Goal: Information Seeking & Learning: Check status

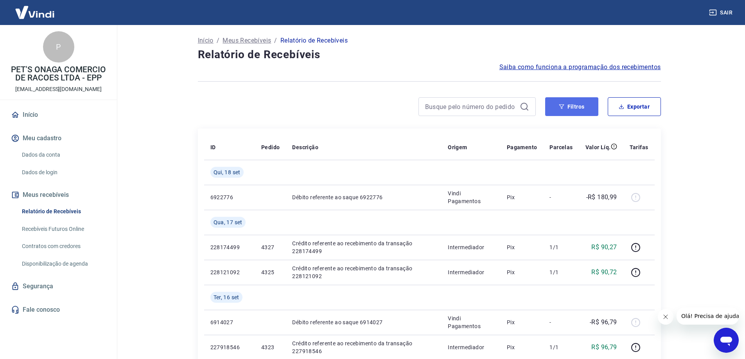
click at [559, 105] on icon "button" at bounding box center [561, 106] width 5 height 5
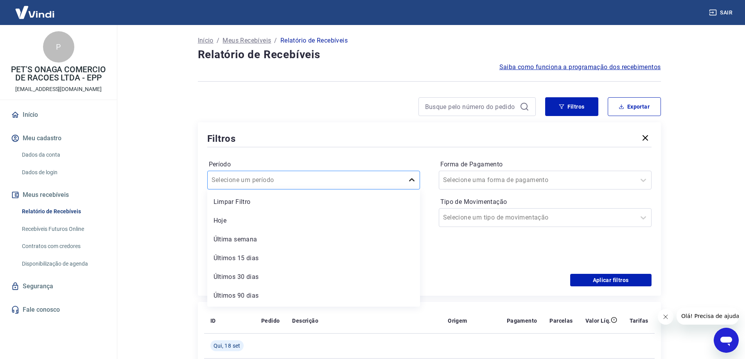
click at [412, 179] on icon at bounding box center [411, 180] width 9 height 9
click at [432, 254] on div "Período option Hoje focused, 2 of 7. 7 results available. Use Up and Down to ch…" at bounding box center [429, 211] width 444 height 125
click at [493, 174] on div "Selecione uma forma de pagamento" at bounding box center [537, 180] width 196 height 14
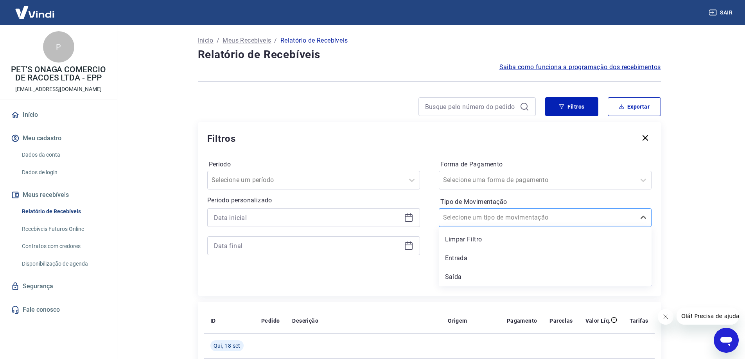
click at [493, 216] on input "Tipo de Movimentação" at bounding box center [482, 217] width 79 height 9
click at [457, 255] on div "Entrada" at bounding box center [545, 259] width 213 height 16
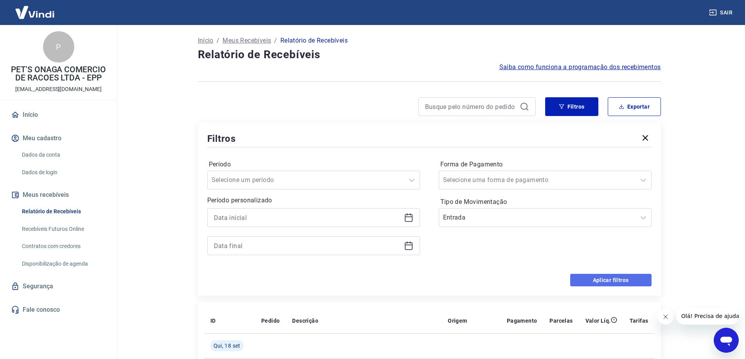
click at [598, 278] on button "Aplicar filtros" at bounding box center [610, 280] width 81 height 13
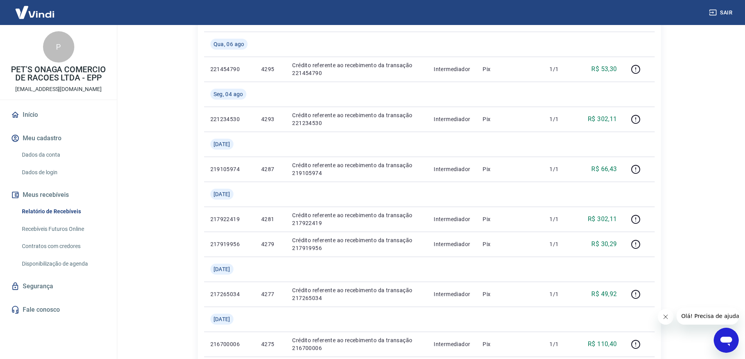
scroll to position [880, 0]
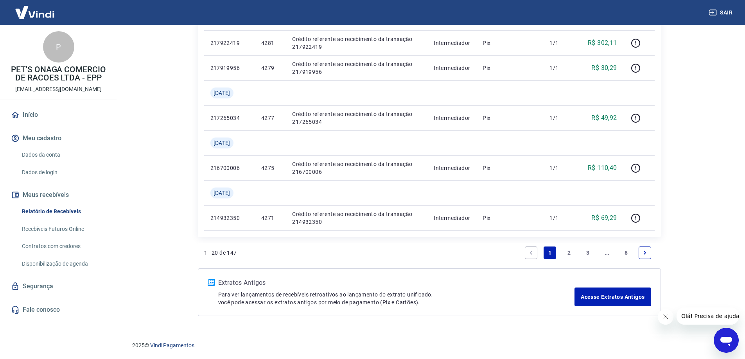
click at [626, 253] on link "8" at bounding box center [626, 253] width 13 height 13
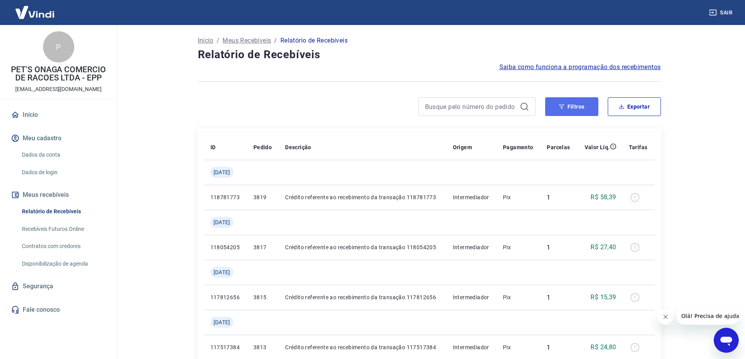
click at [557, 110] on button "Filtros" at bounding box center [571, 106] width 53 height 19
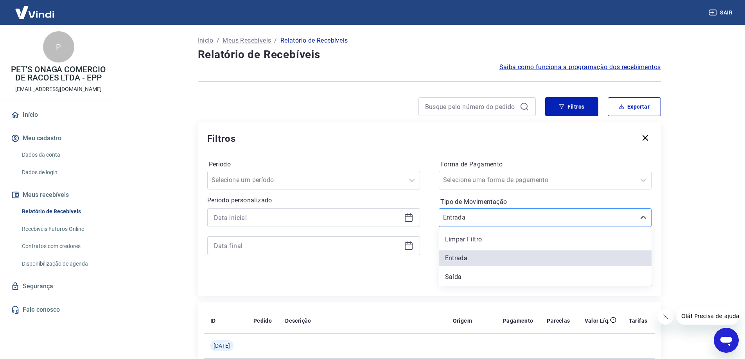
click at [561, 219] on div at bounding box center [537, 217] width 188 height 11
click at [460, 272] on div "Saída" at bounding box center [545, 277] width 213 height 16
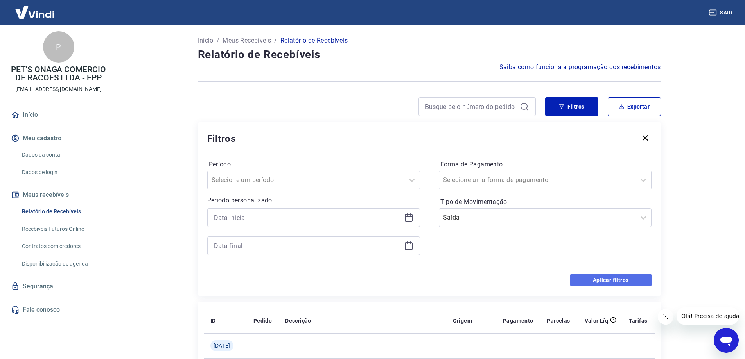
click at [598, 277] on button "Aplicar filtros" at bounding box center [610, 280] width 81 height 13
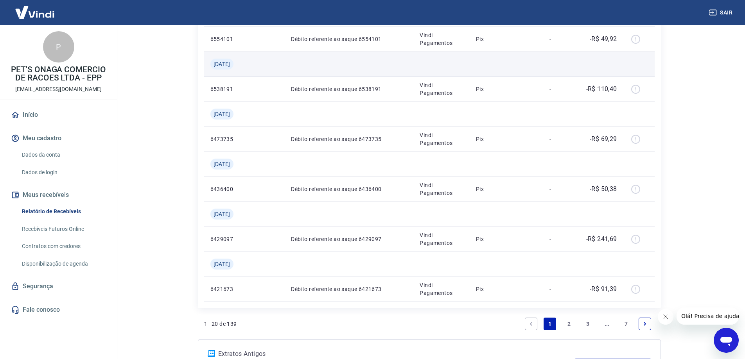
scroll to position [860, 0]
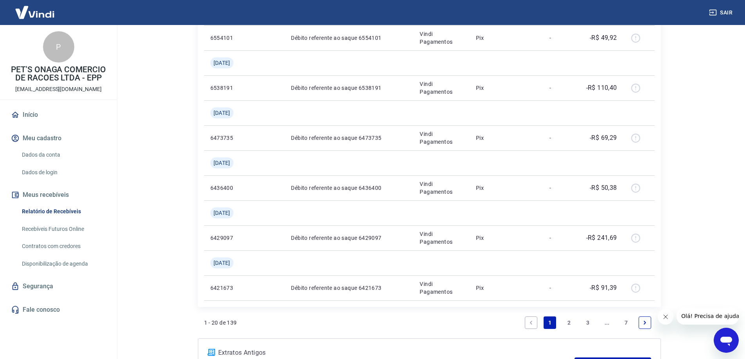
click at [588, 322] on link "3" at bounding box center [587, 323] width 13 height 13
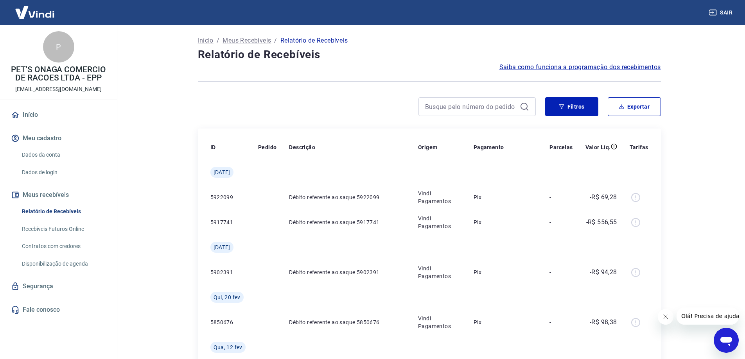
click at [41, 8] on img at bounding box center [34, 12] width 51 height 24
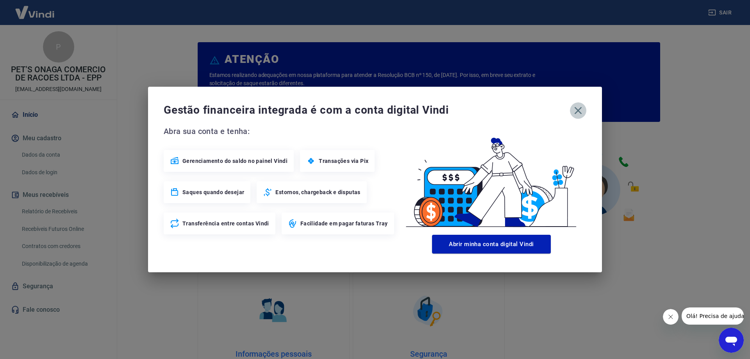
click at [579, 109] on icon "button" at bounding box center [578, 110] width 13 height 13
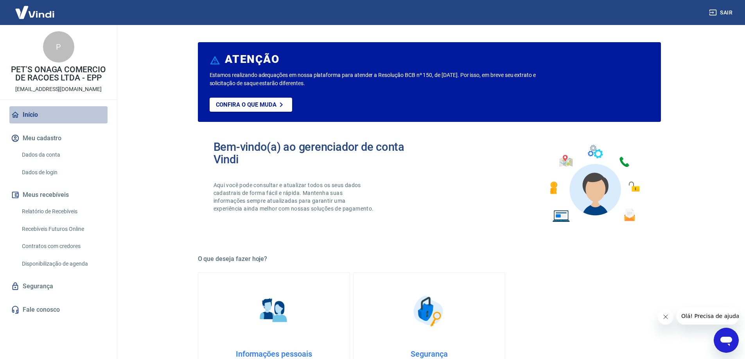
click at [34, 113] on link "Início" at bounding box center [58, 114] width 98 height 17
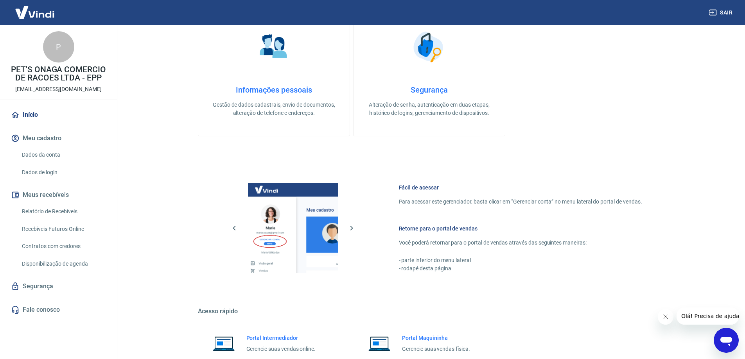
scroll to position [331, 0]
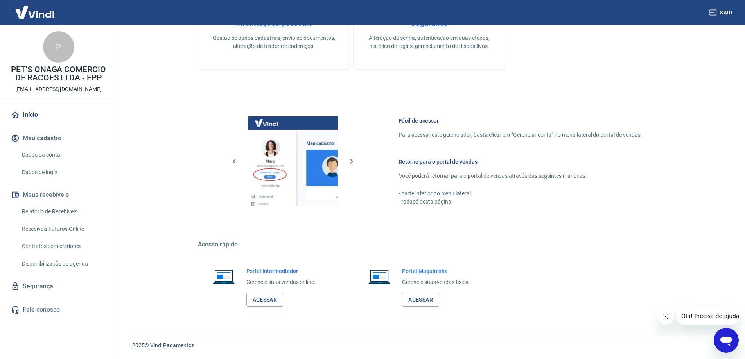
click at [273, 270] on h6 "Portal Intermediador" at bounding box center [281, 271] width 70 height 8
click at [47, 77] on p "PET'S ONAGA COMERCIO DE RACOES LTDA - EPP" at bounding box center [58, 74] width 104 height 16
